Goal: Task Accomplishment & Management: Use online tool/utility

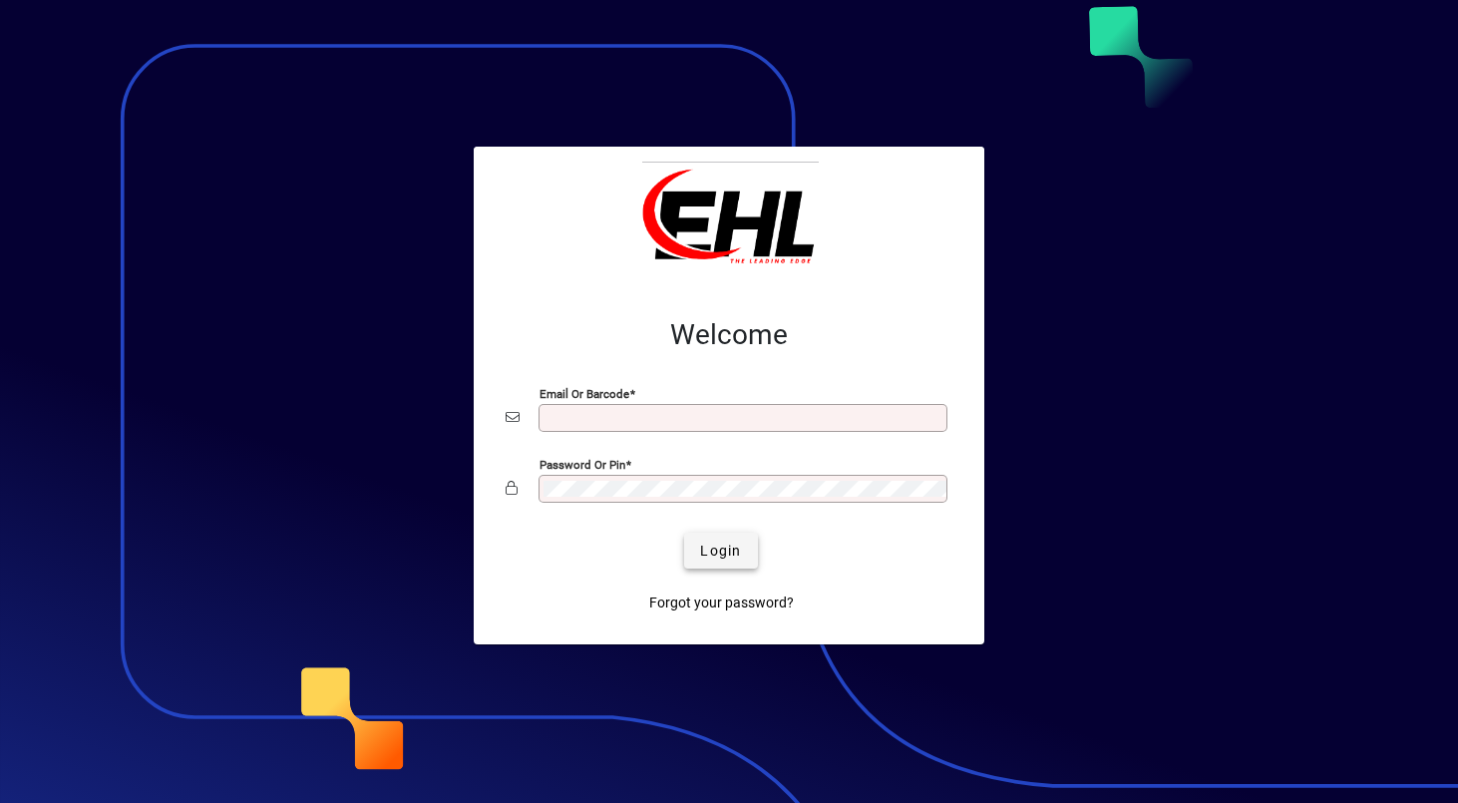
type input "**********"
click at [710, 554] on span "Login" at bounding box center [720, 551] width 41 height 21
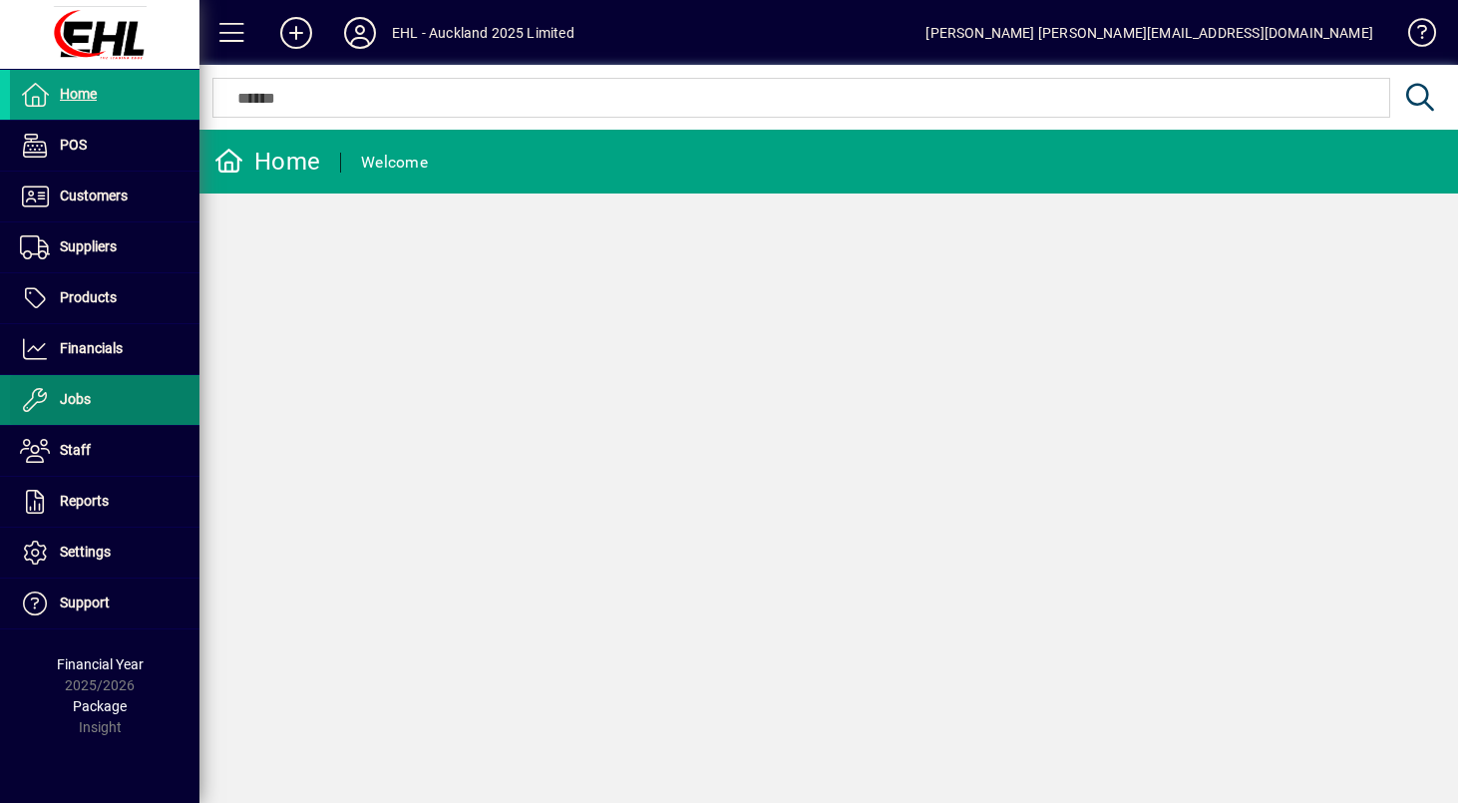
click at [97, 390] on span at bounding box center [105, 400] width 190 height 48
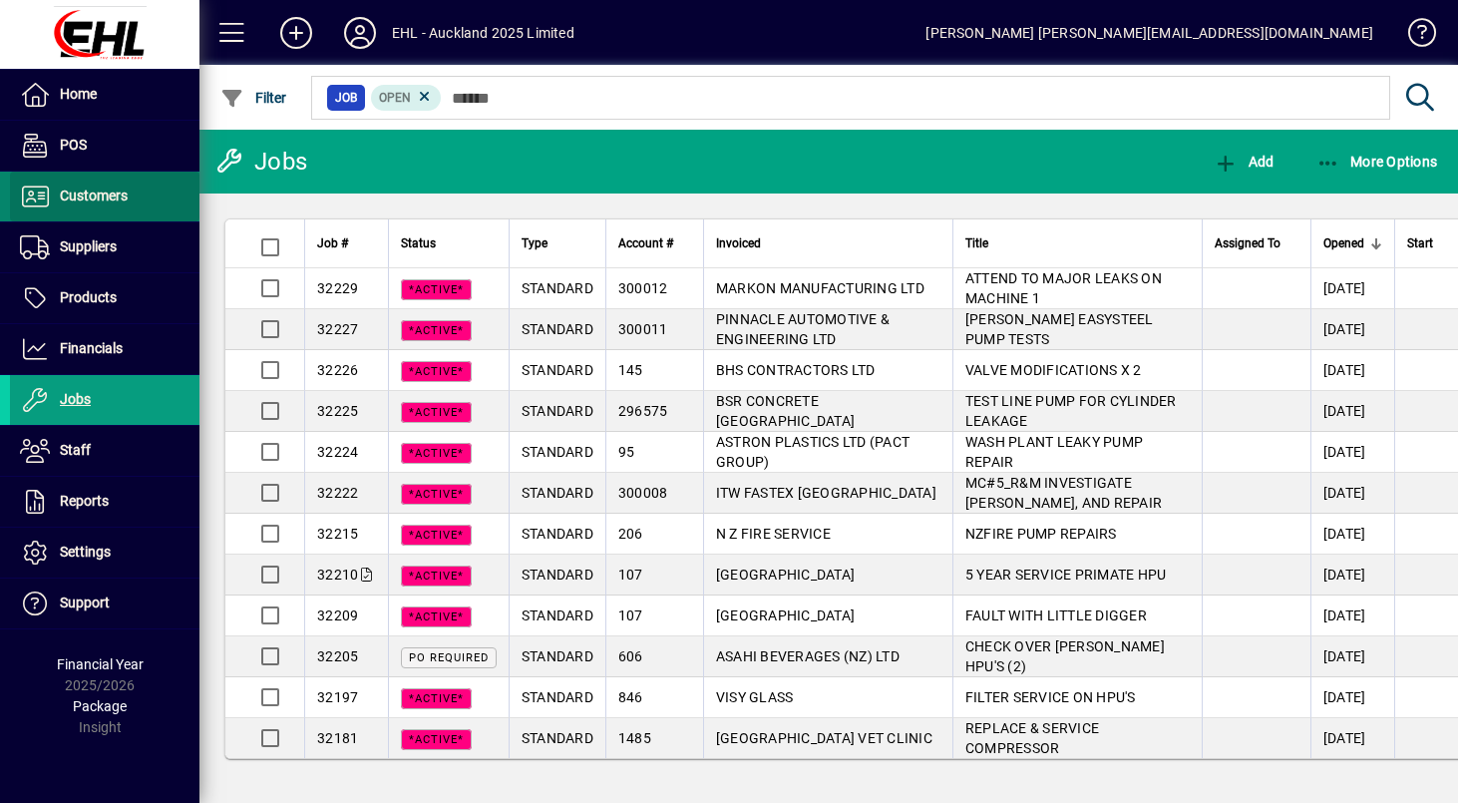
click at [109, 209] on span at bounding box center [105, 197] width 190 height 48
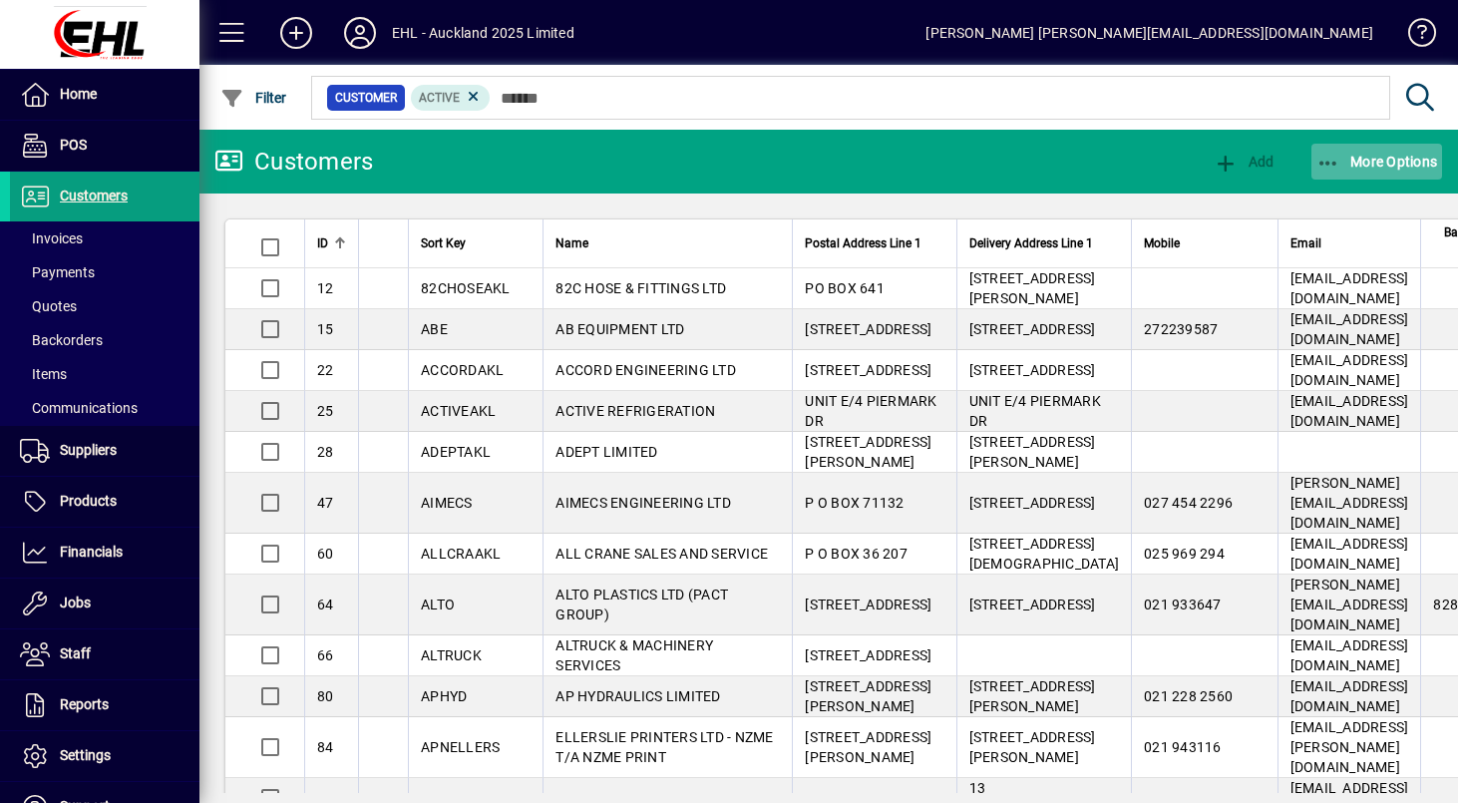
click at [1373, 165] on span "More Options" at bounding box center [1378, 162] width 122 height 16
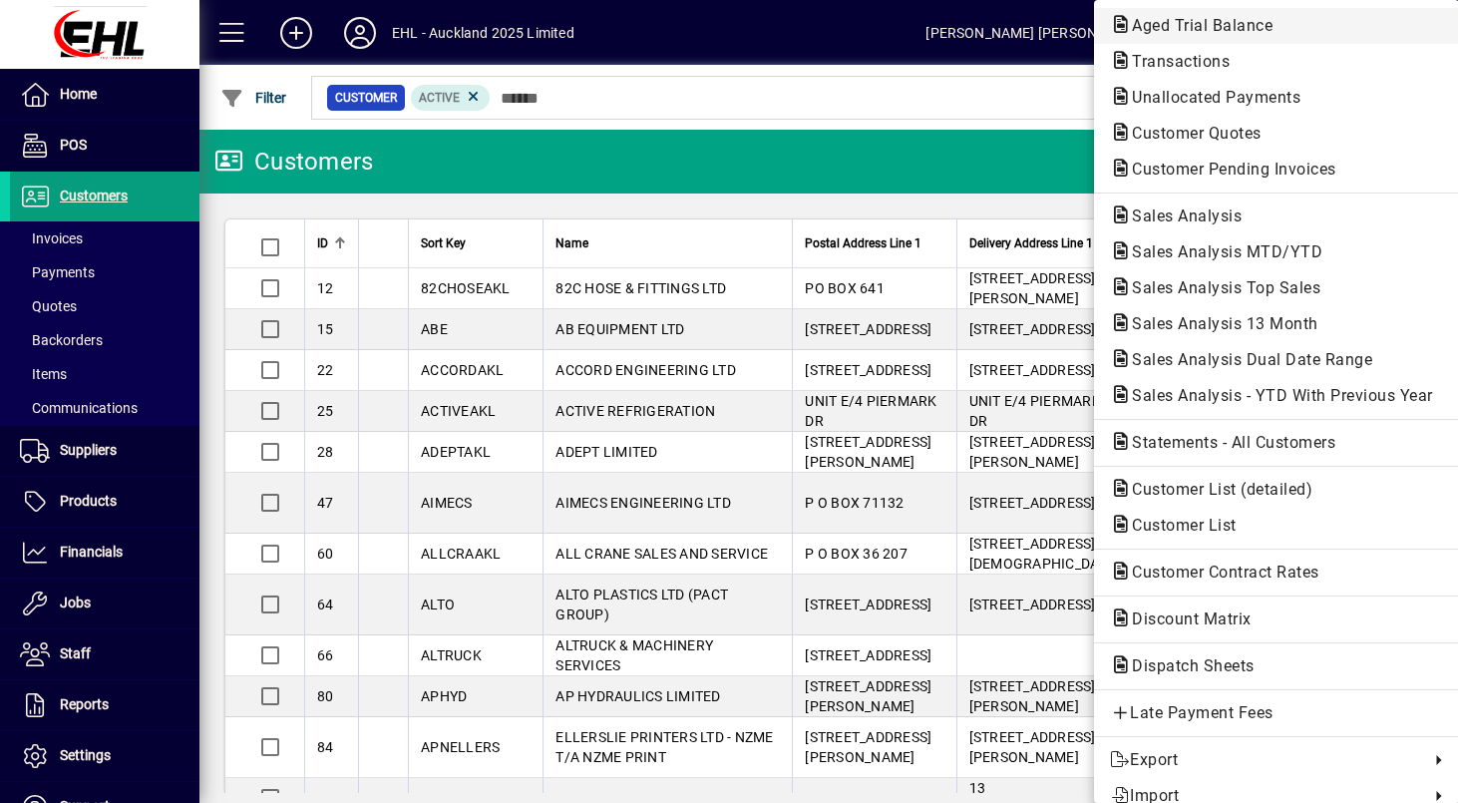
click at [1204, 30] on span "Aged Trial Balance" at bounding box center [1196, 25] width 173 height 19
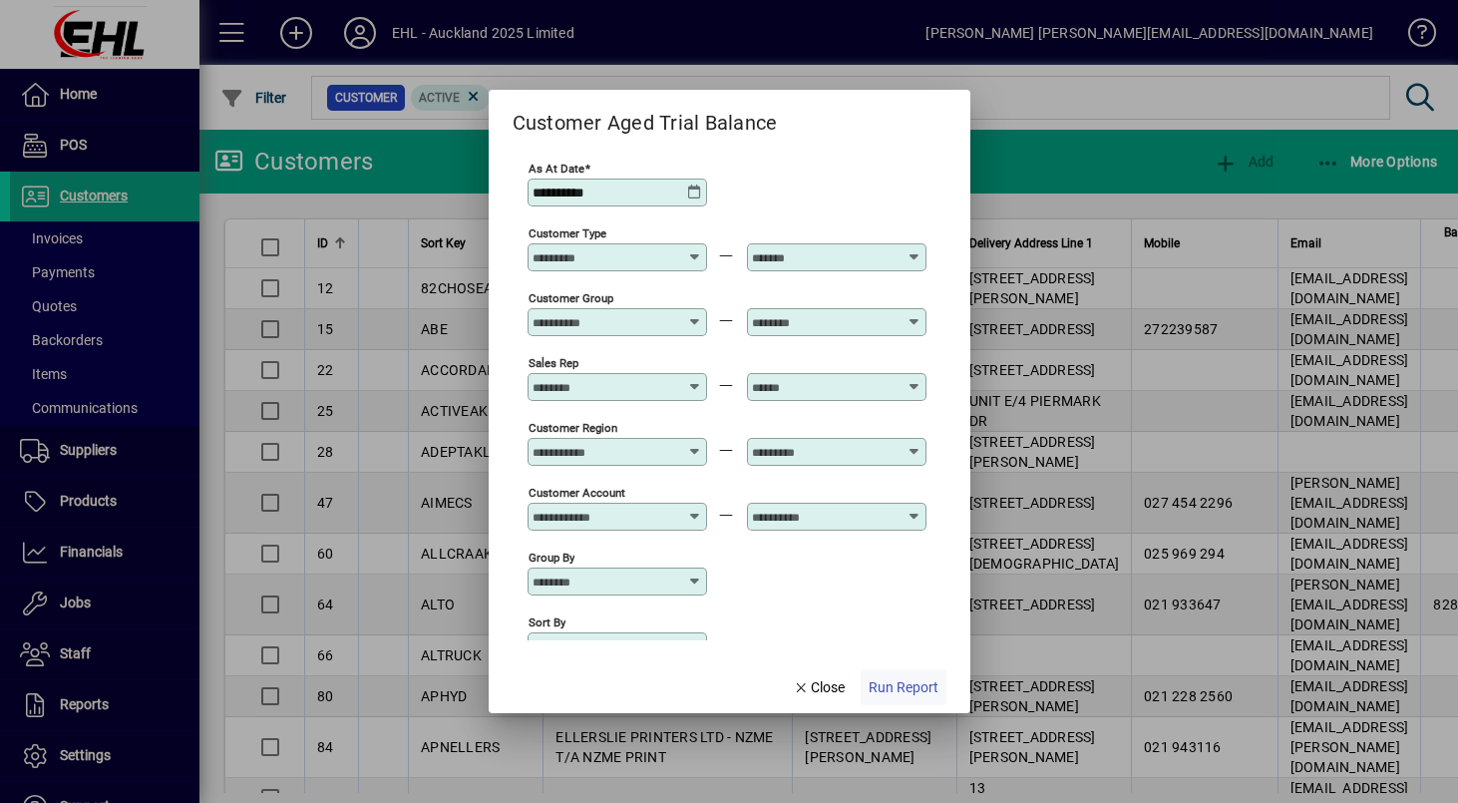
click at [901, 685] on span "Run Report" at bounding box center [904, 687] width 70 height 21
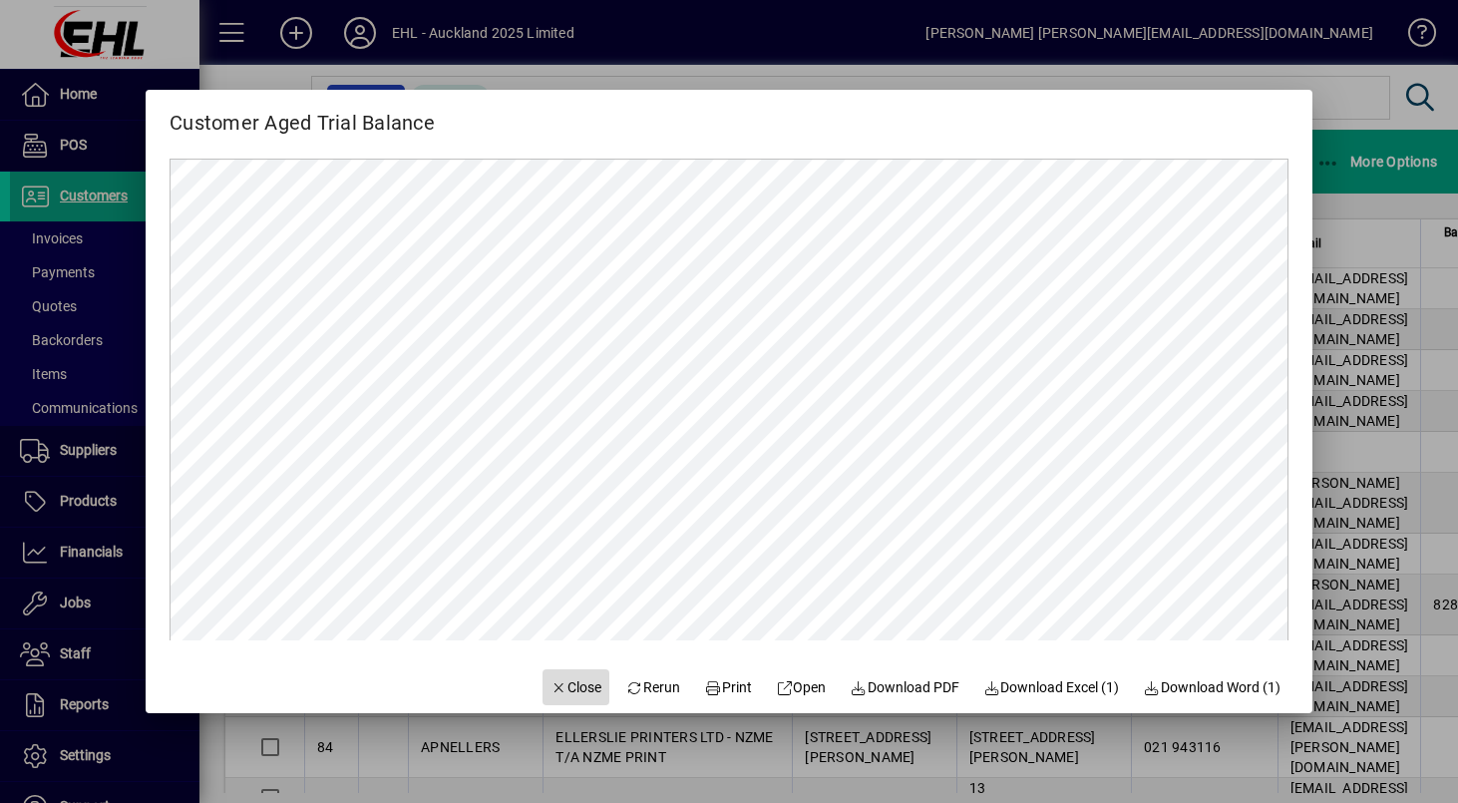
click at [566, 695] on span "Close" at bounding box center [577, 687] width 52 height 21
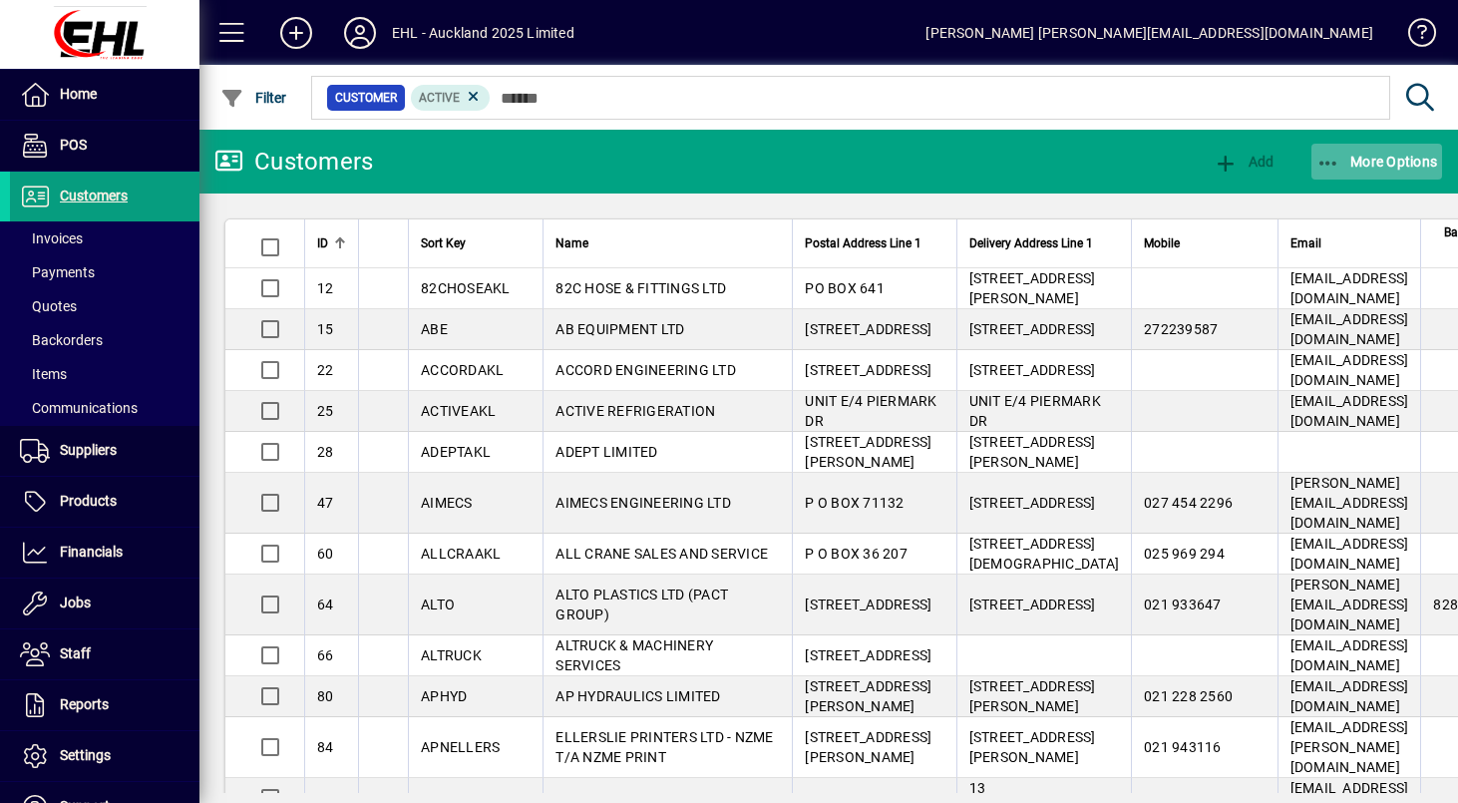
click at [1418, 173] on span "button" at bounding box center [1378, 162] width 132 height 48
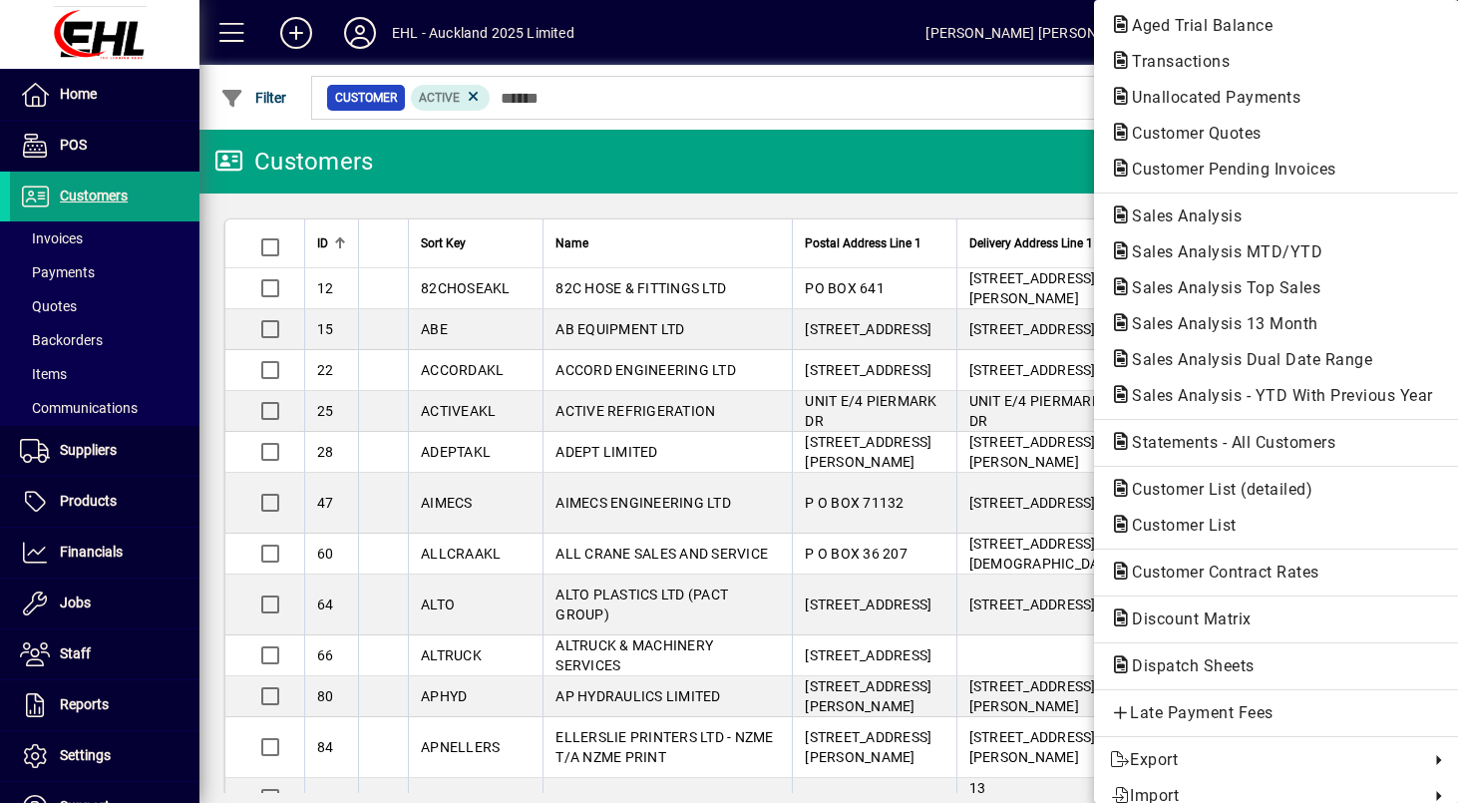
click at [820, 93] on div at bounding box center [729, 401] width 1458 height 803
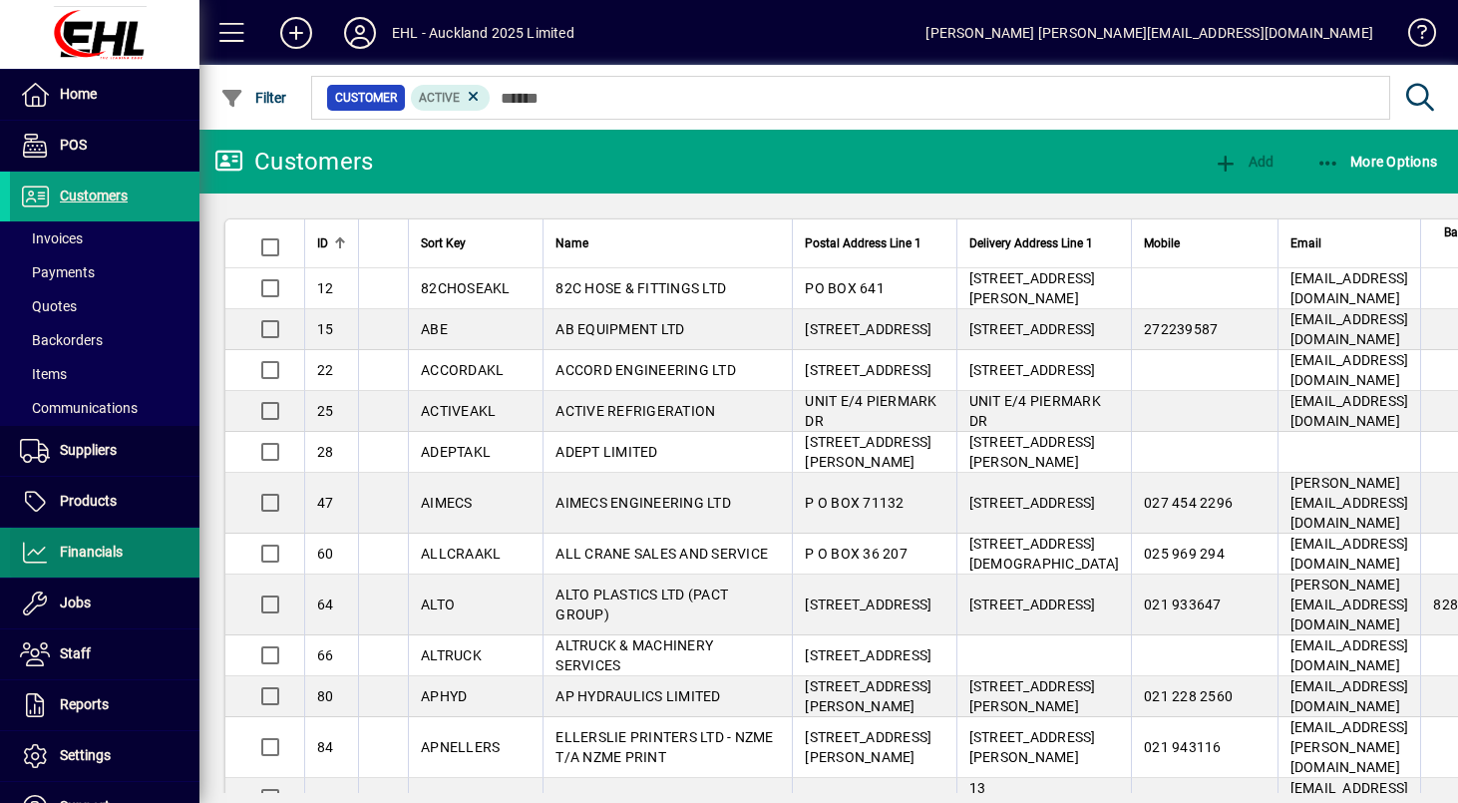
click at [79, 561] on span "Financials" at bounding box center [66, 553] width 113 height 24
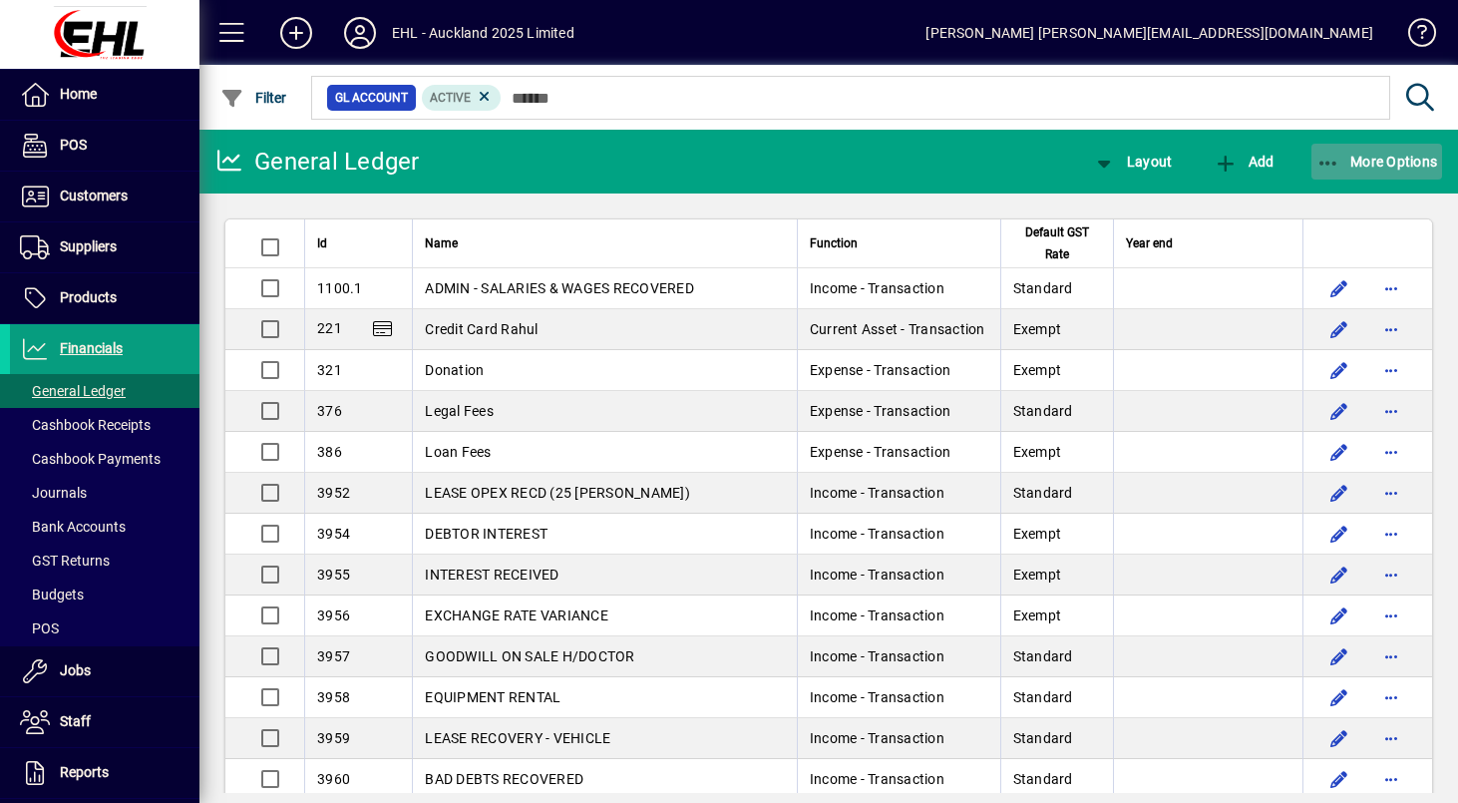
click at [1375, 167] on span "More Options" at bounding box center [1378, 162] width 122 height 16
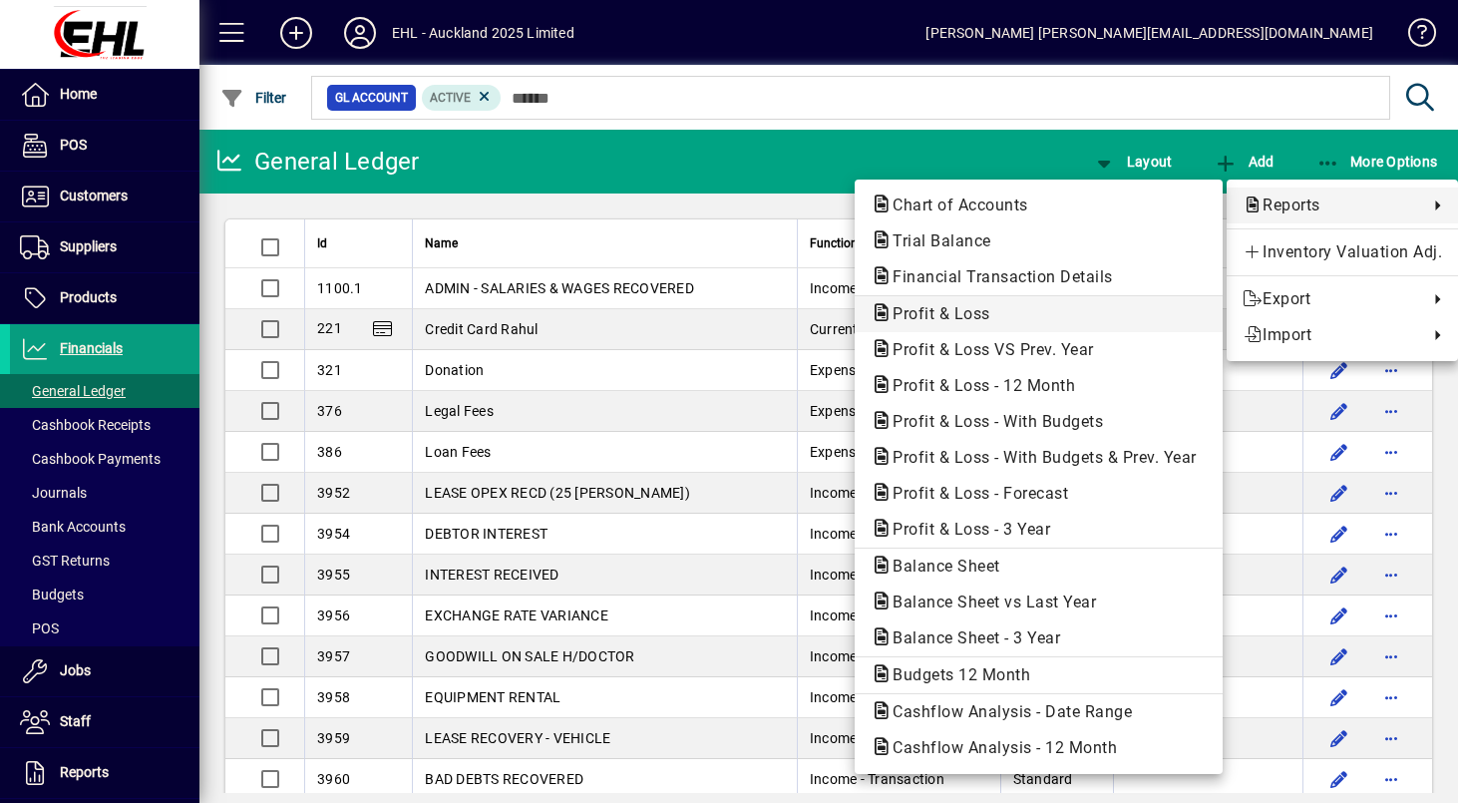
click at [1073, 310] on span "Profit & Loss" at bounding box center [1039, 314] width 336 height 24
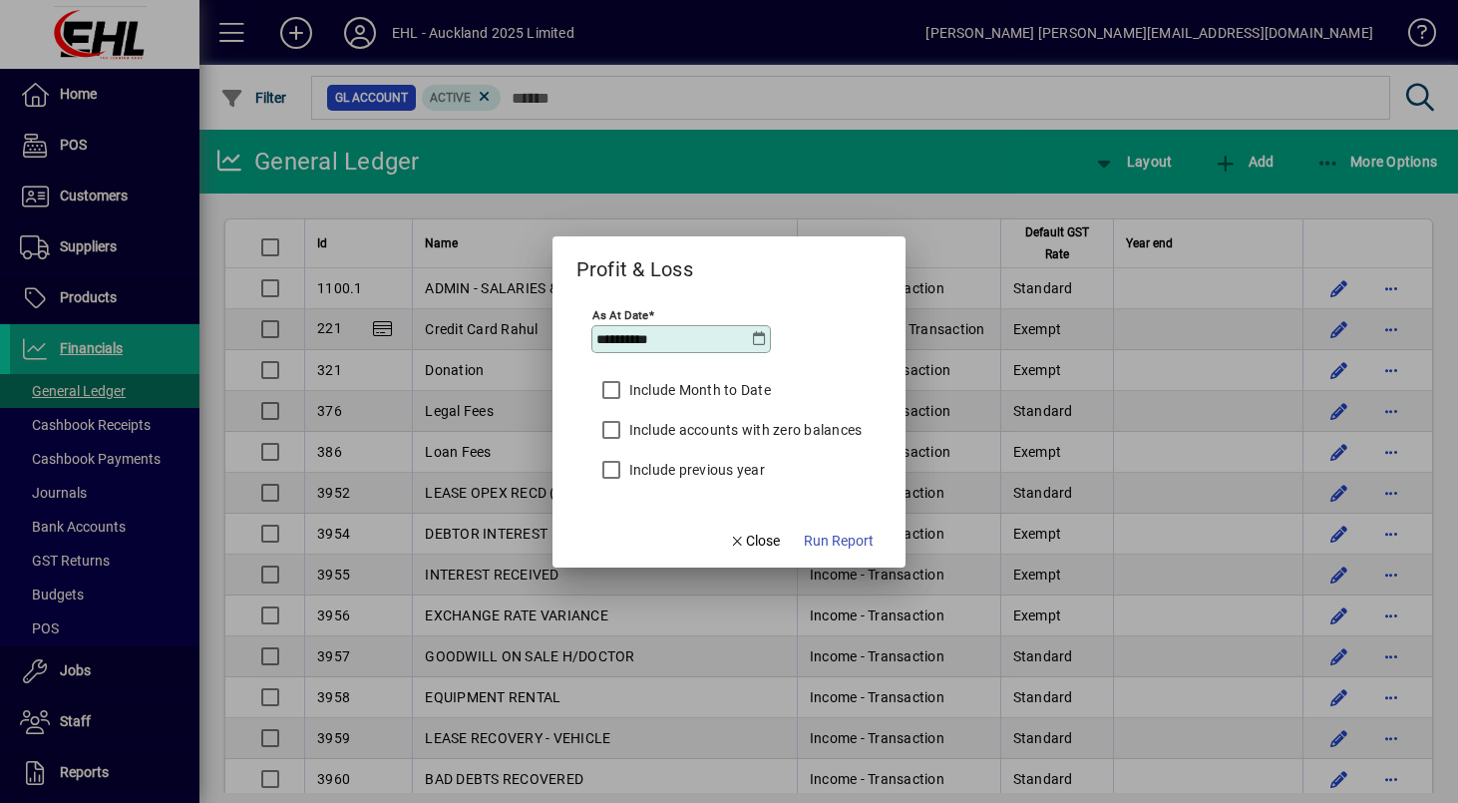
click at [860, 537] on span "Run Report" at bounding box center [839, 541] width 70 height 21
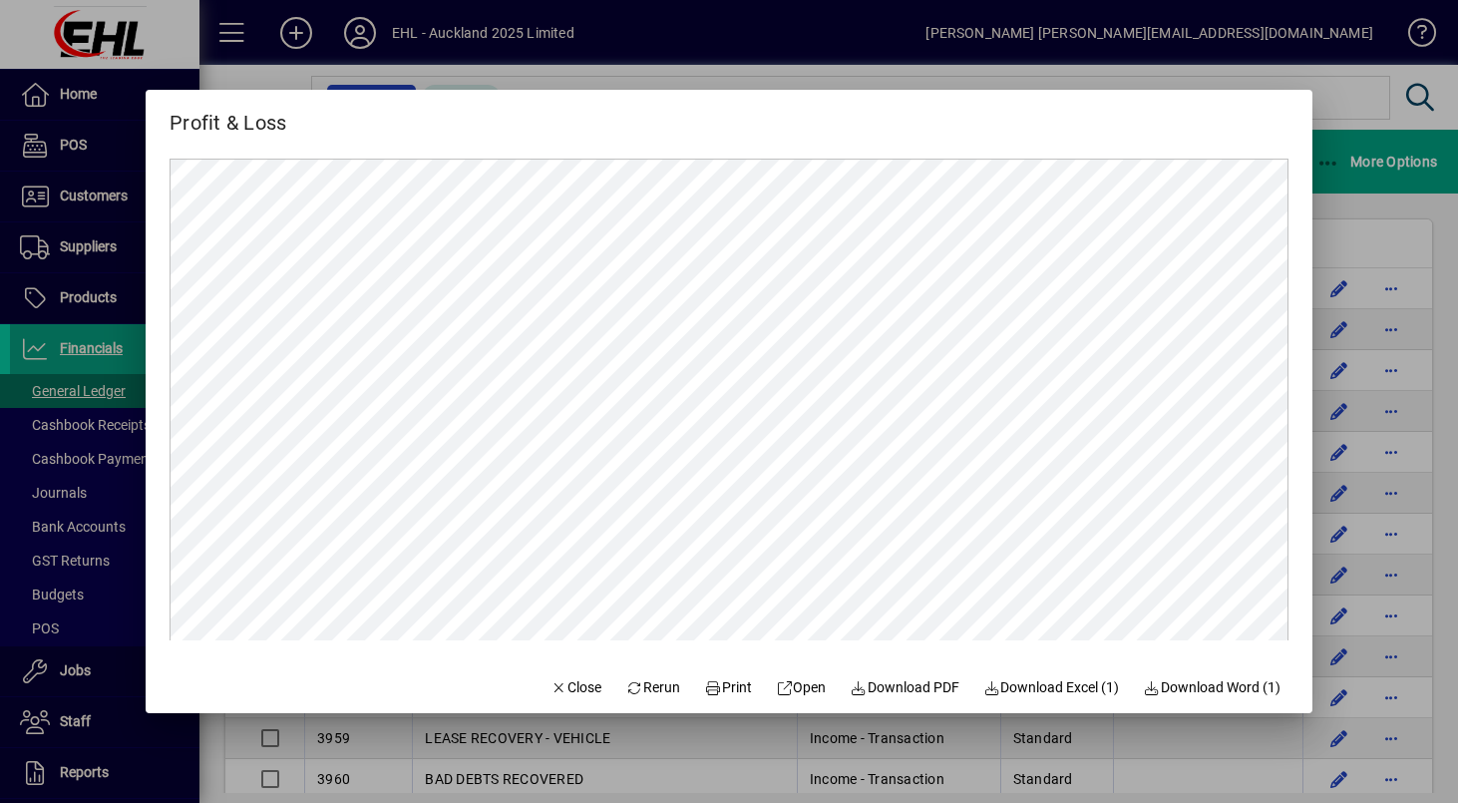
click at [274, 71] on div at bounding box center [729, 401] width 1458 height 803
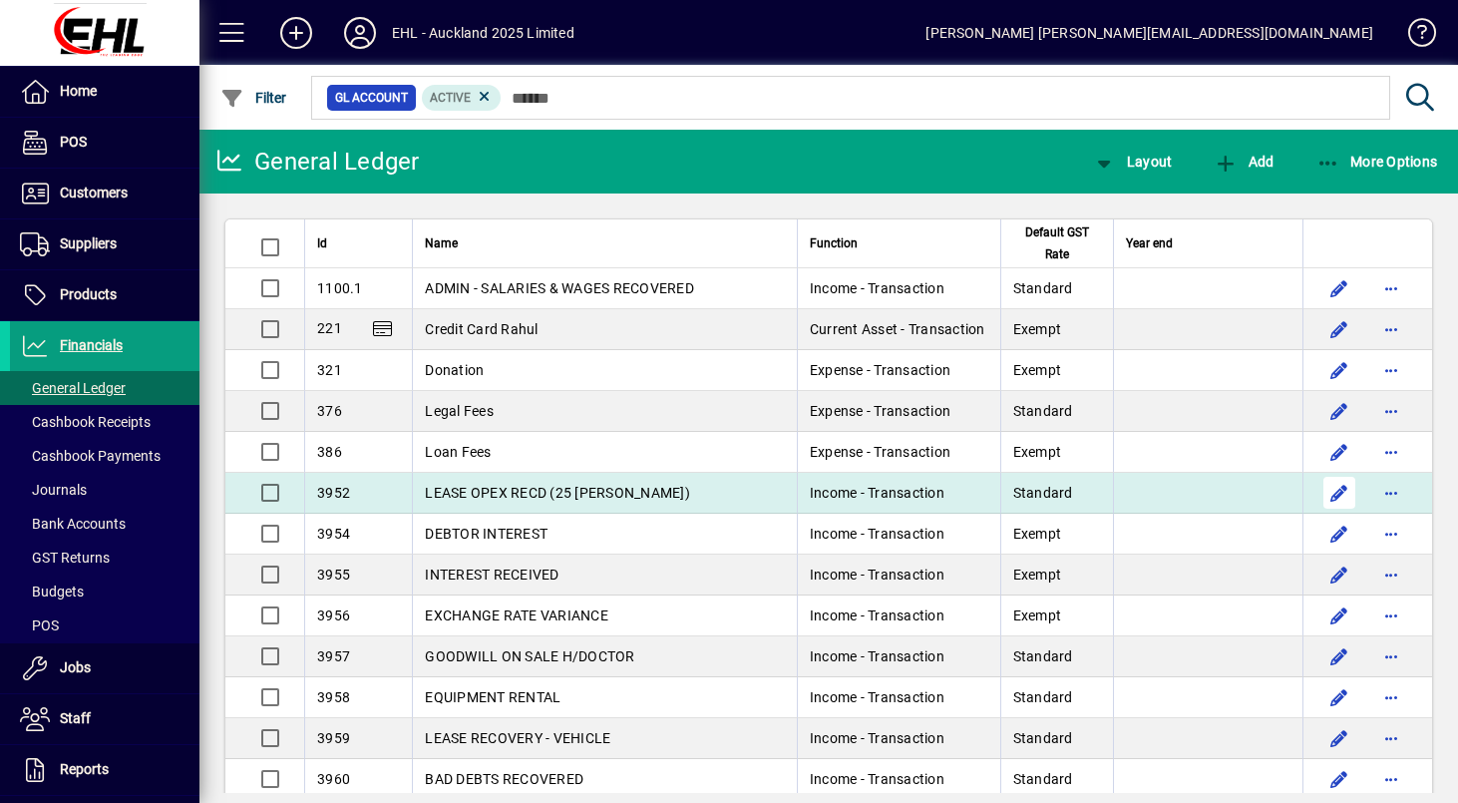
scroll to position [4, 0]
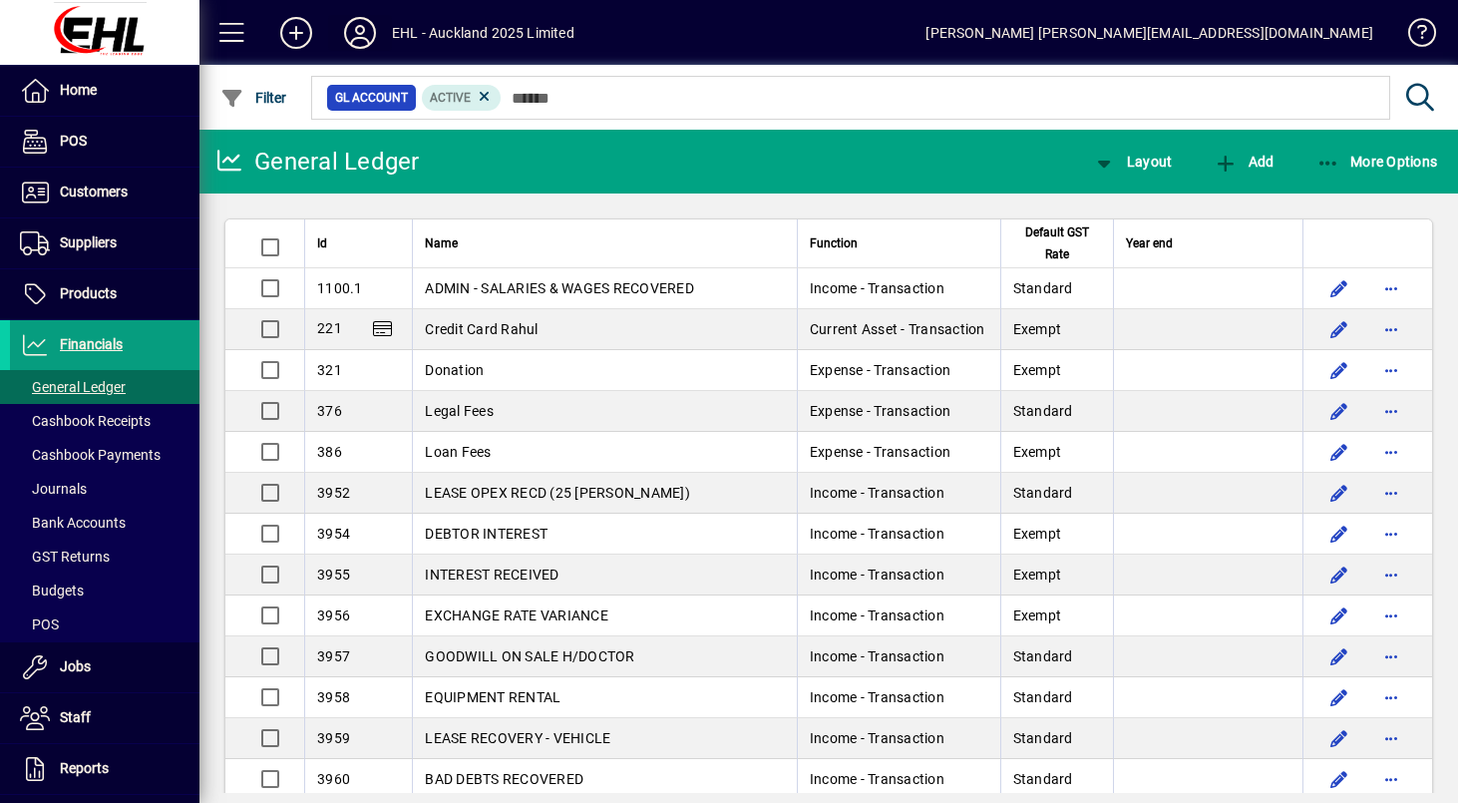
click at [361, 34] on icon at bounding box center [360, 33] width 40 height 32
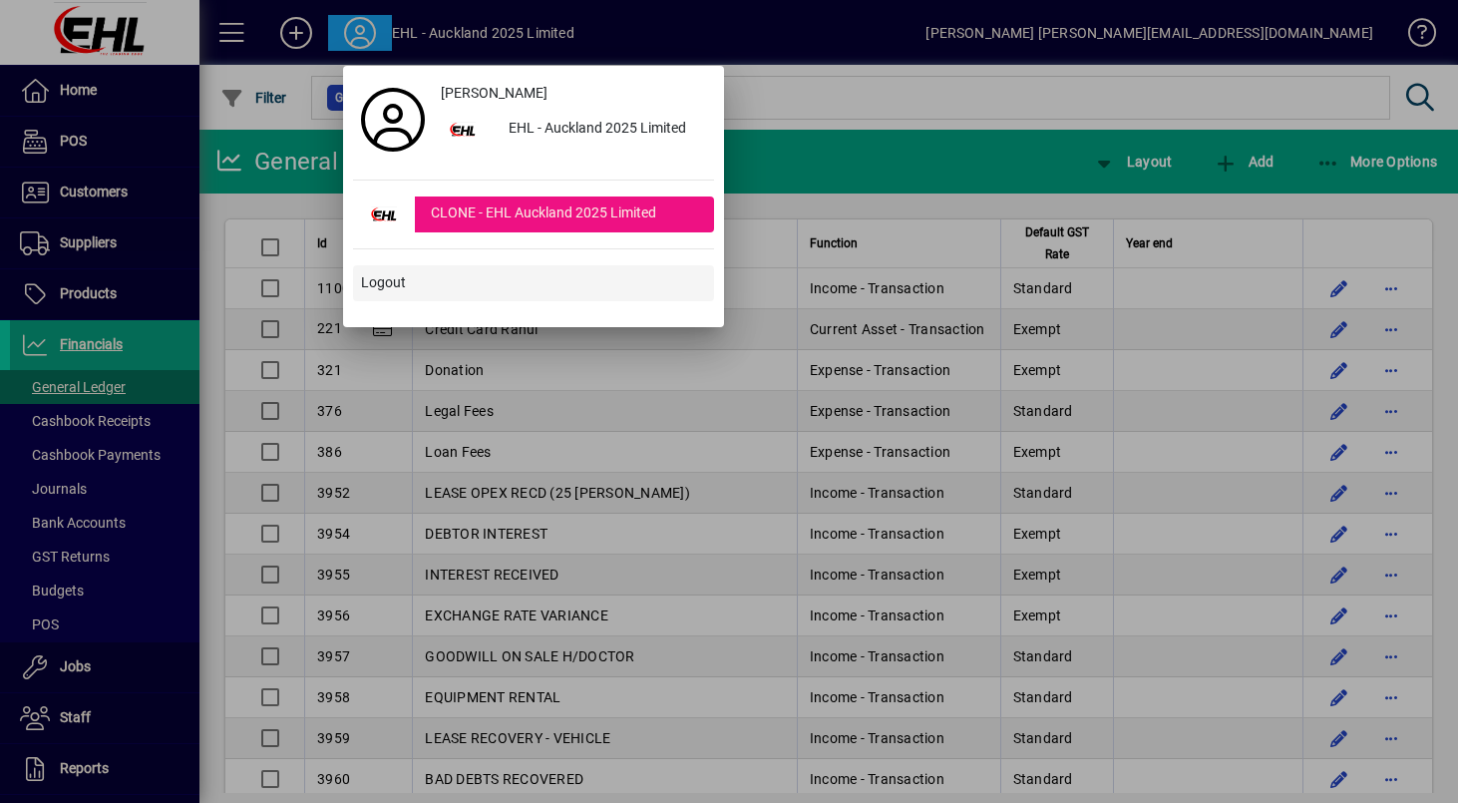
click at [391, 278] on span "Logout" at bounding box center [383, 282] width 45 height 21
